Goal: Information Seeking & Learning: Learn about a topic

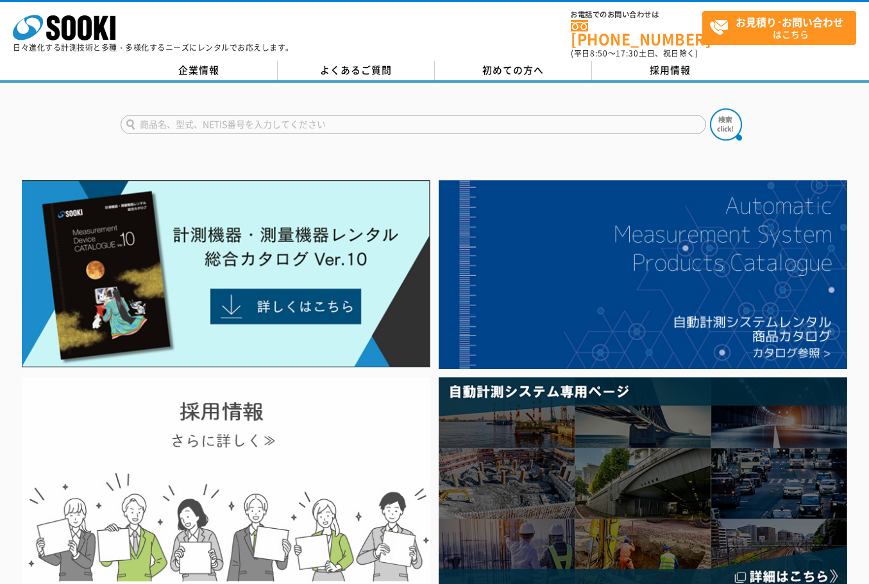
click at [302, 469] on img at bounding box center [226, 483] width 409 height 212
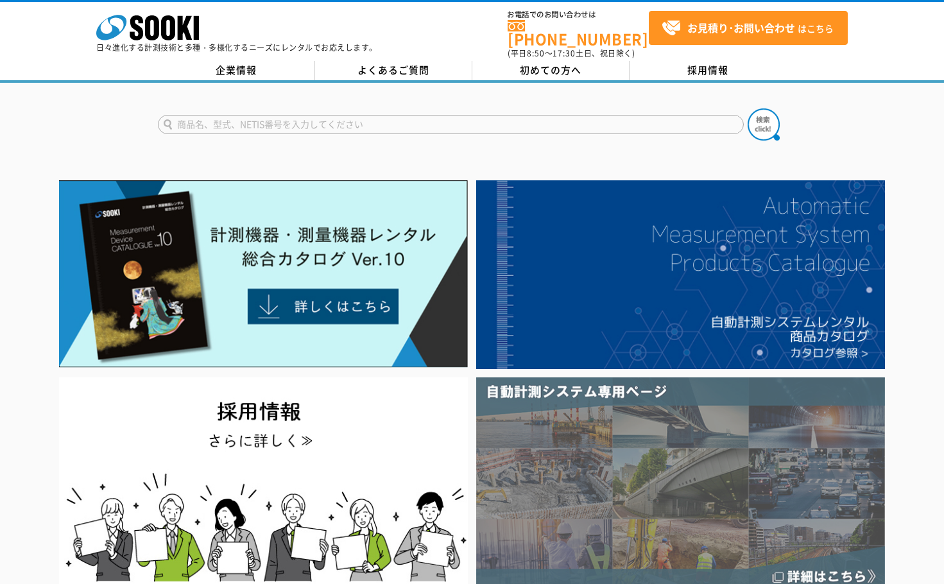
click at [706, 477] on img at bounding box center [680, 483] width 409 height 212
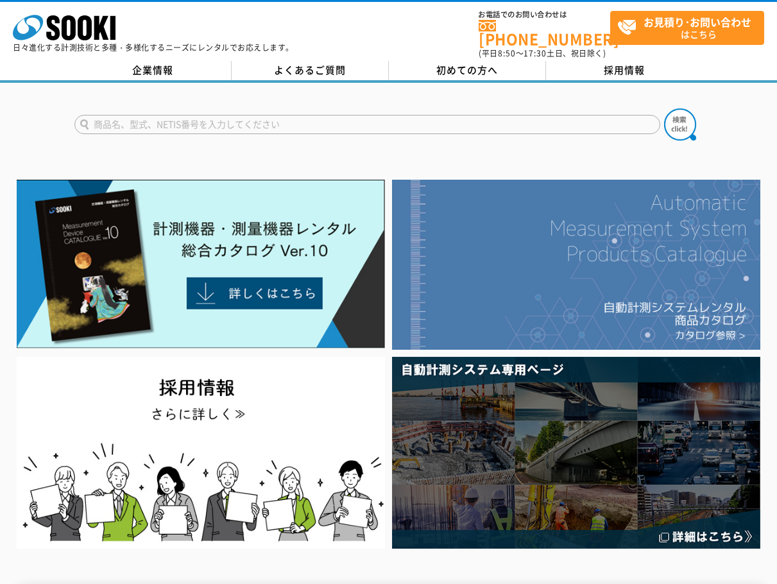
click at [622, 288] on img at bounding box center [576, 265] width 368 height 170
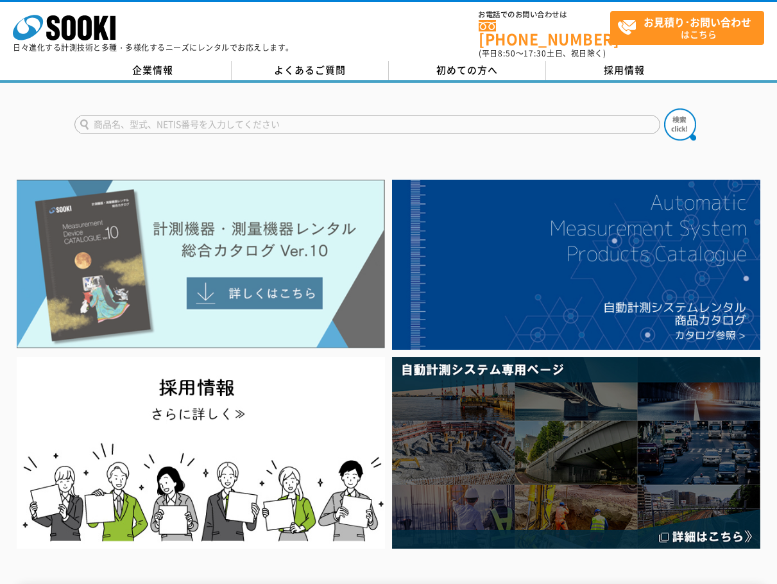
click at [185, 287] on img at bounding box center [201, 264] width 368 height 169
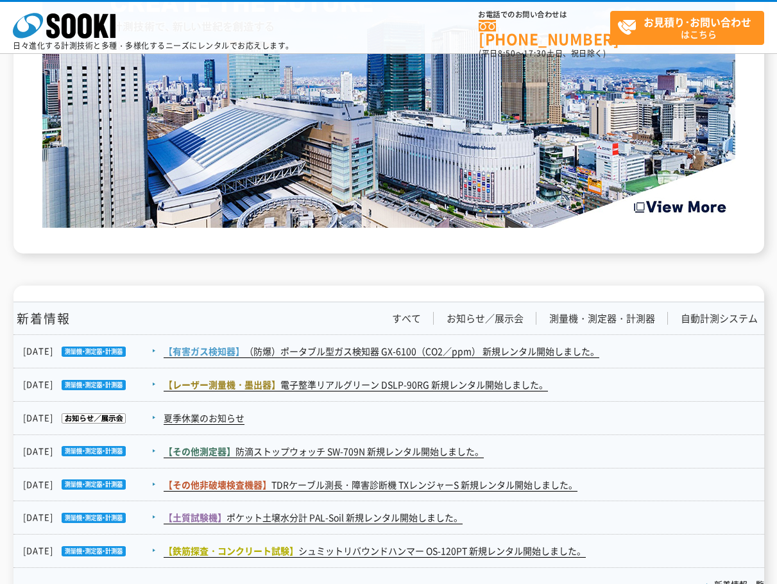
scroll to position [1723, 0]
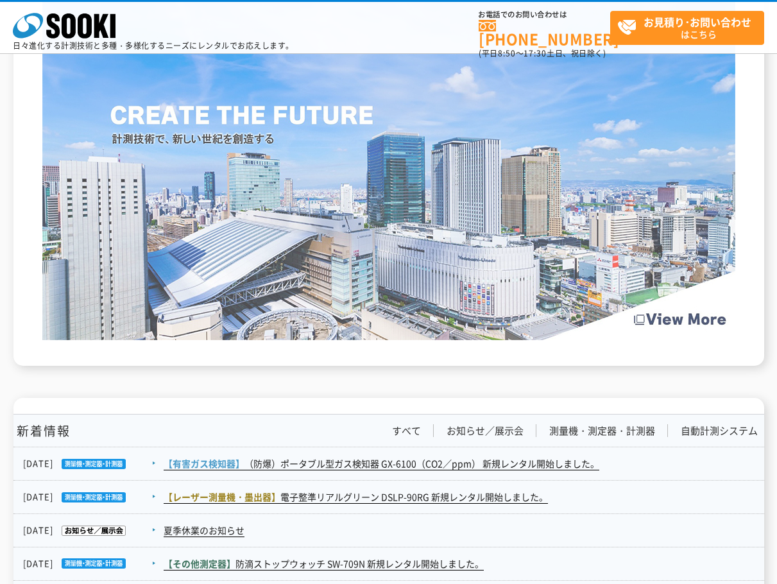
click at [683, 317] on img at bounding box center [388, 156] width 693 height 368
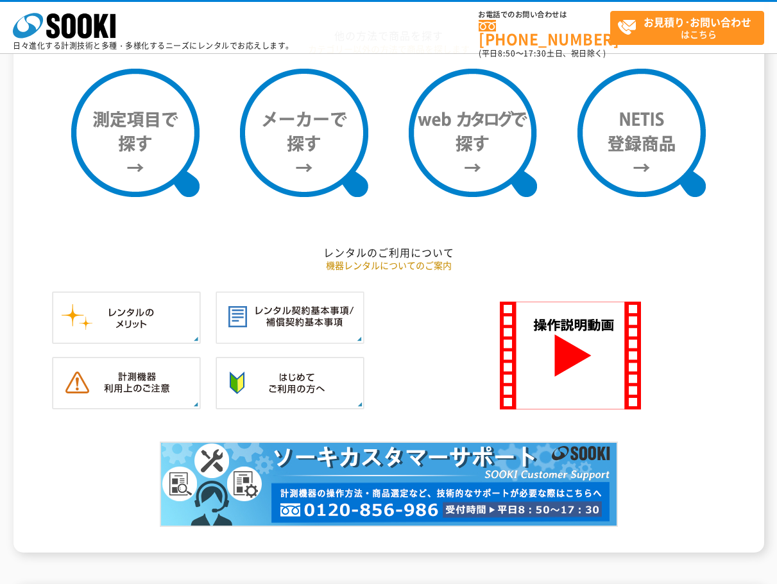
scroll to position [1039, 0]
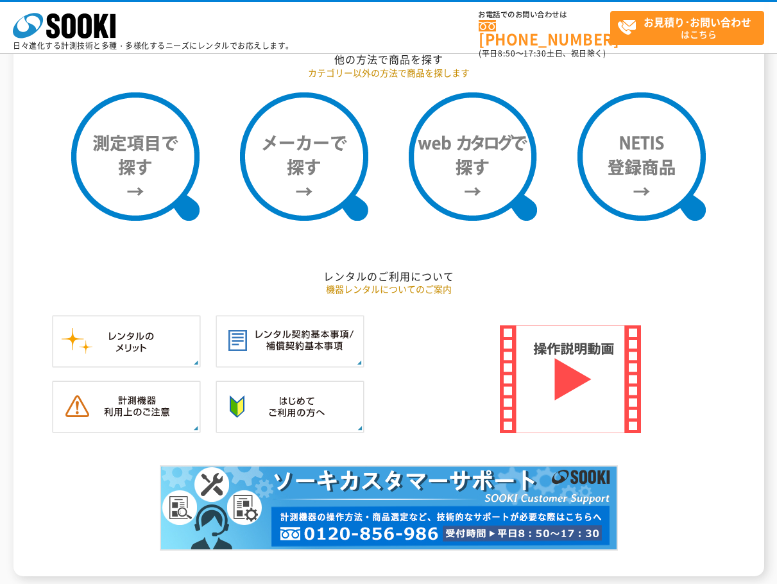
click at [551, 379] on img at bounding box center [570, 379] width 141 height 108
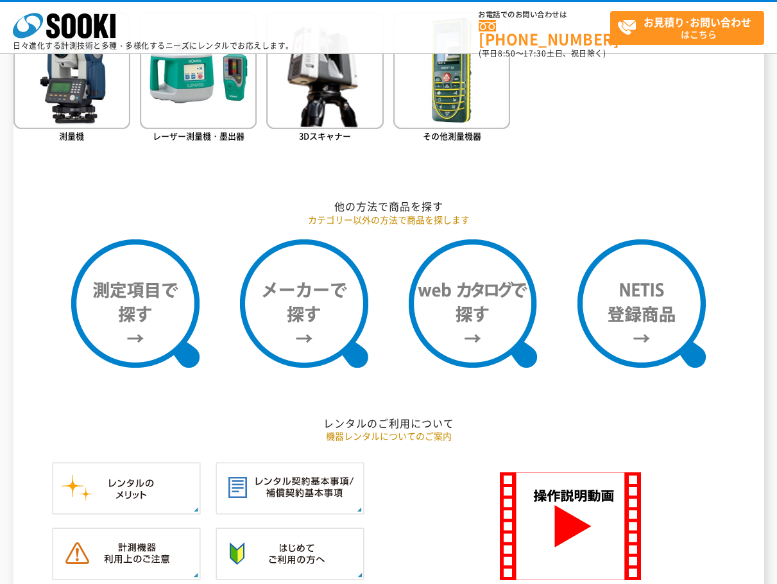
scroll to position [868, 0]
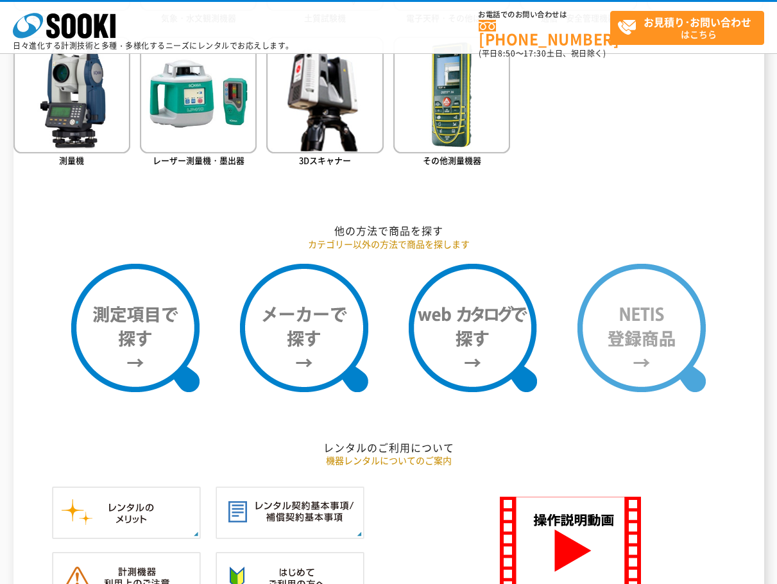
click at [665, 355] on img at bounding box center [641, 328] width 128 height 128
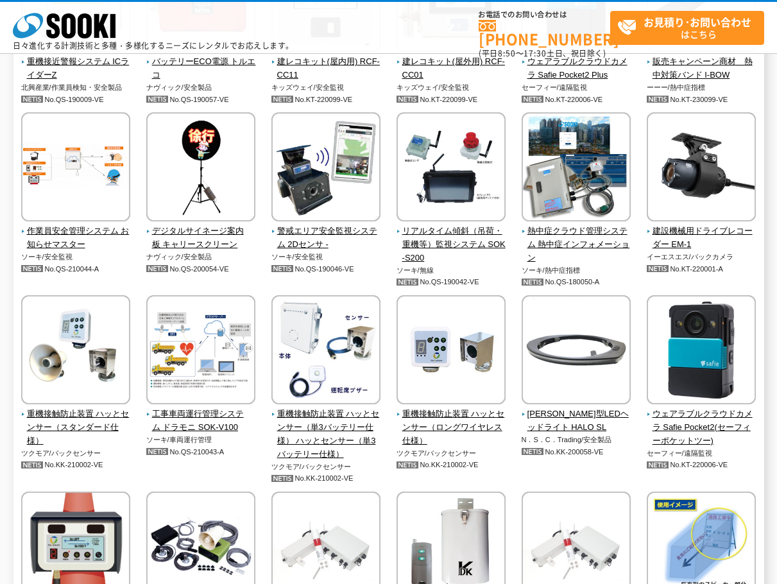
scroll to position [2738, 0]
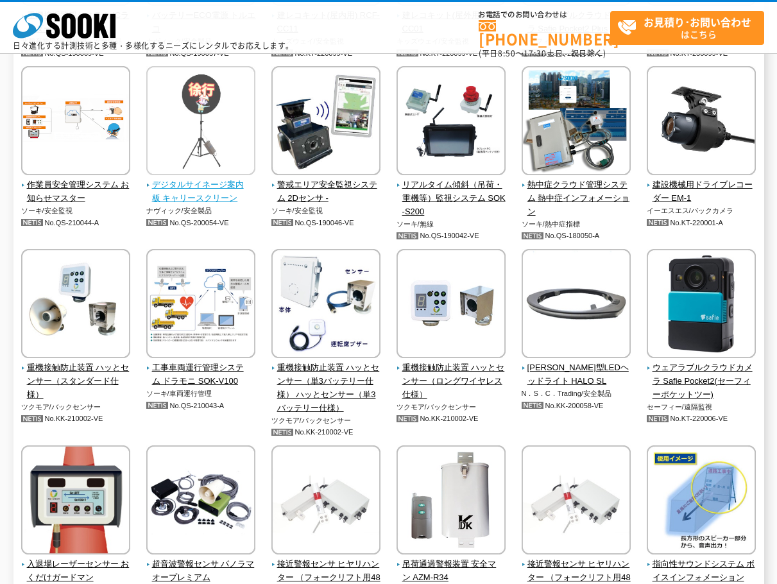
click at [218, 202] on span "デジタルサイネージ案内板 キャリースクリーン" at bounding box center [201, 191] width 110 height 27
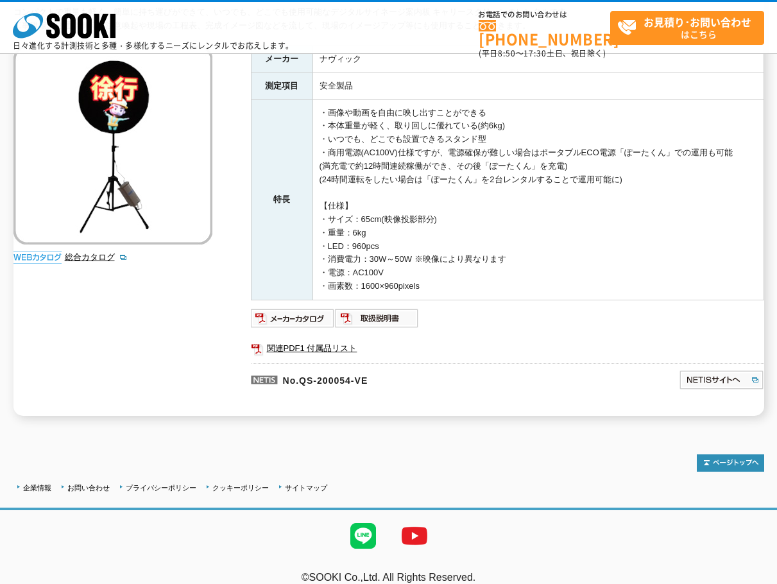
scroll to position [161, 0]
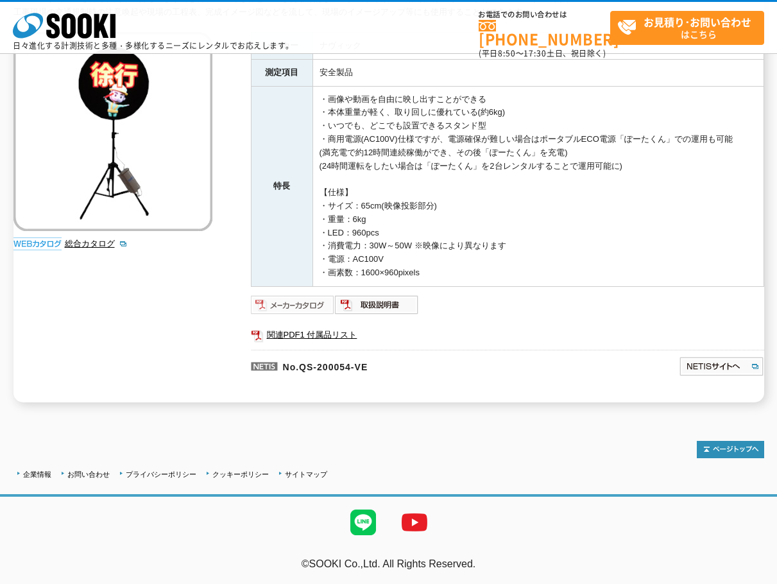
click at [311, 305] on img at bounding box center [293, 305] width 84 height 21
click at [321, 334] on link "関連PDF1 付属品リスト" at bounding box center [507, 335] width 513 height 17
click at [396, 302] on img at bounding box center [377, 305] width 84 height 21
click at [81, 240] on link "総合カタログ" at bounding box center [96, 244] width 63 height 10
